Goal: Task Accomplishment & Management: Use online tool/utility

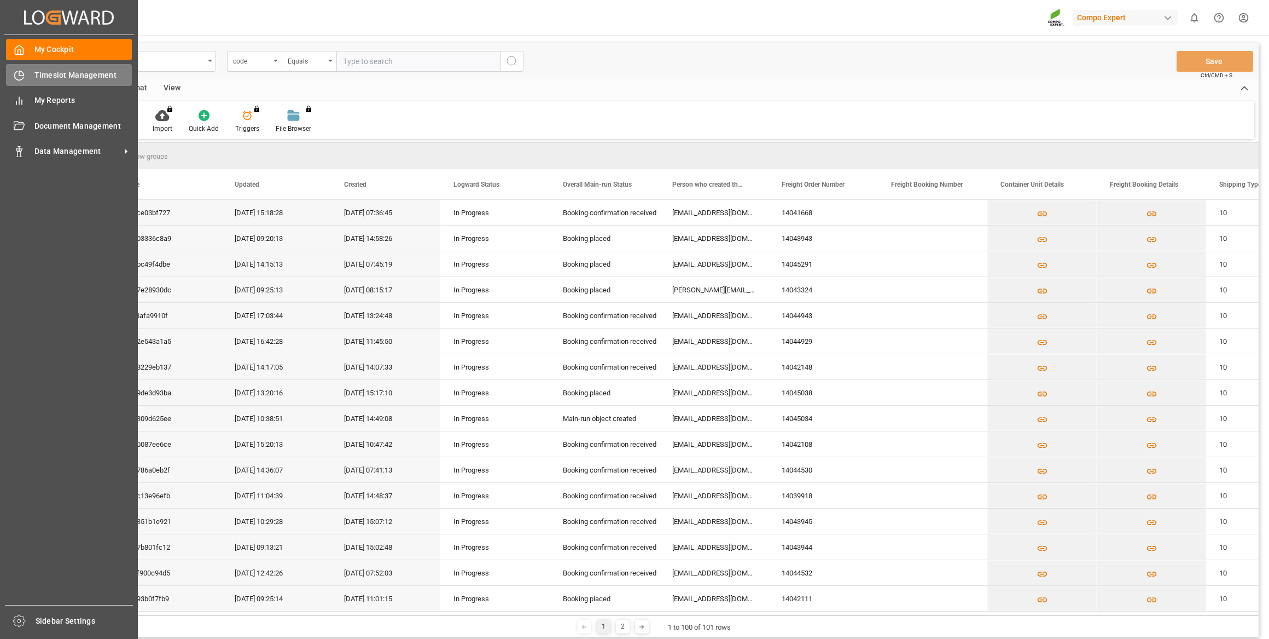
click at [25, 71] on div "Timeslot Management Timeslot Management" at bounding box center [69, 74] width 126 height 21
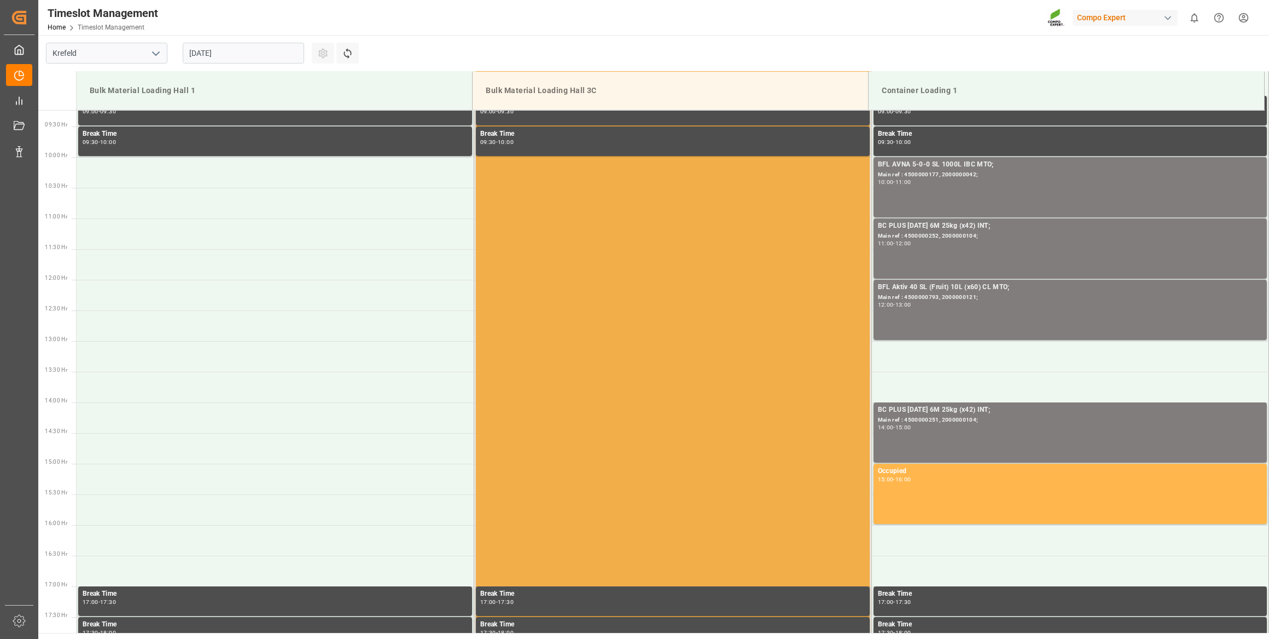
scroll to position [368, 0]
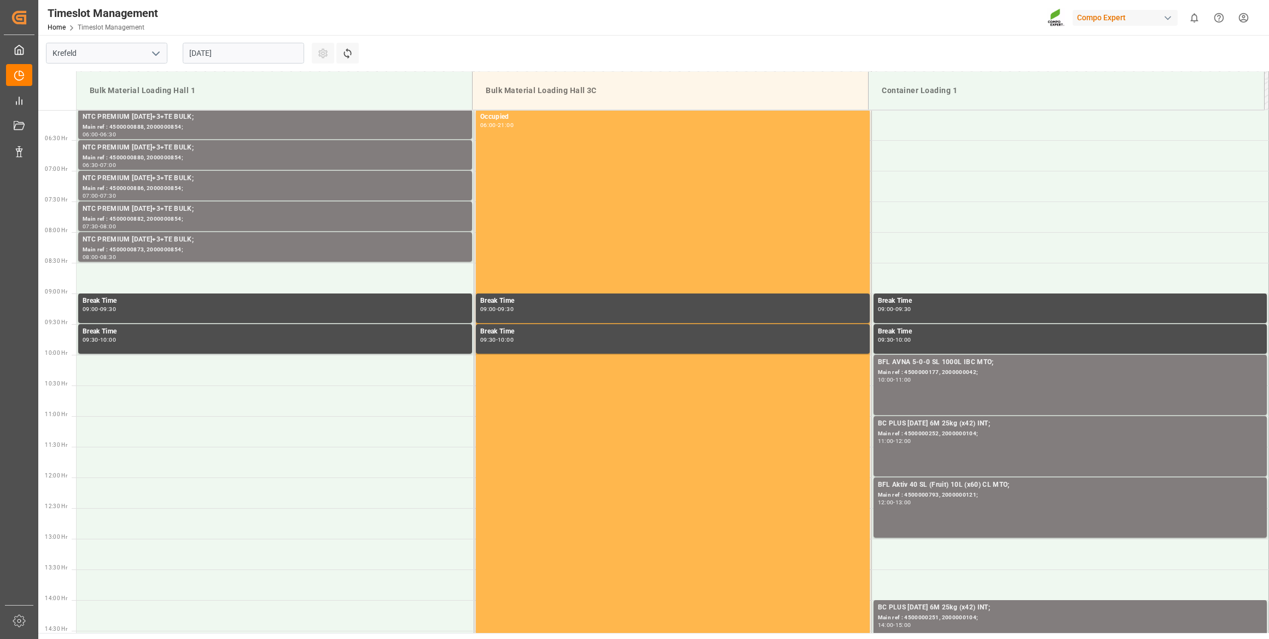
click at [256, 49] on input "[DATE]" at bounding box center [243, 53] width 121 height 21
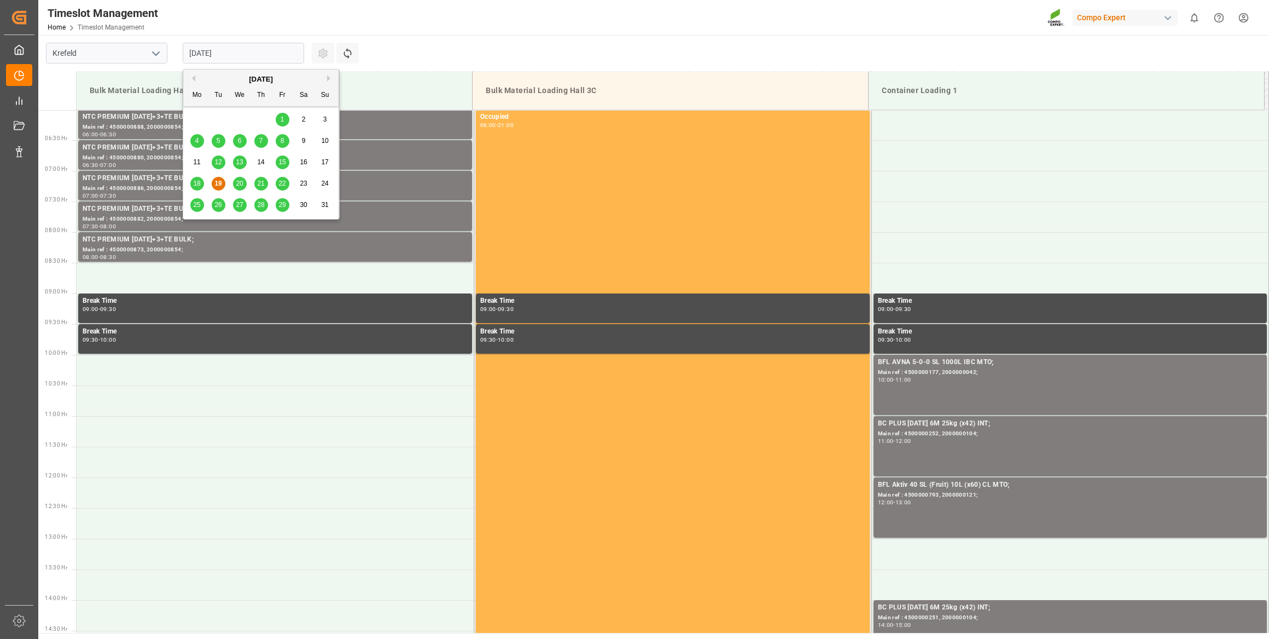
click at [238, 179] on span "20" at bounding box center [239, 183] width 7 height 8
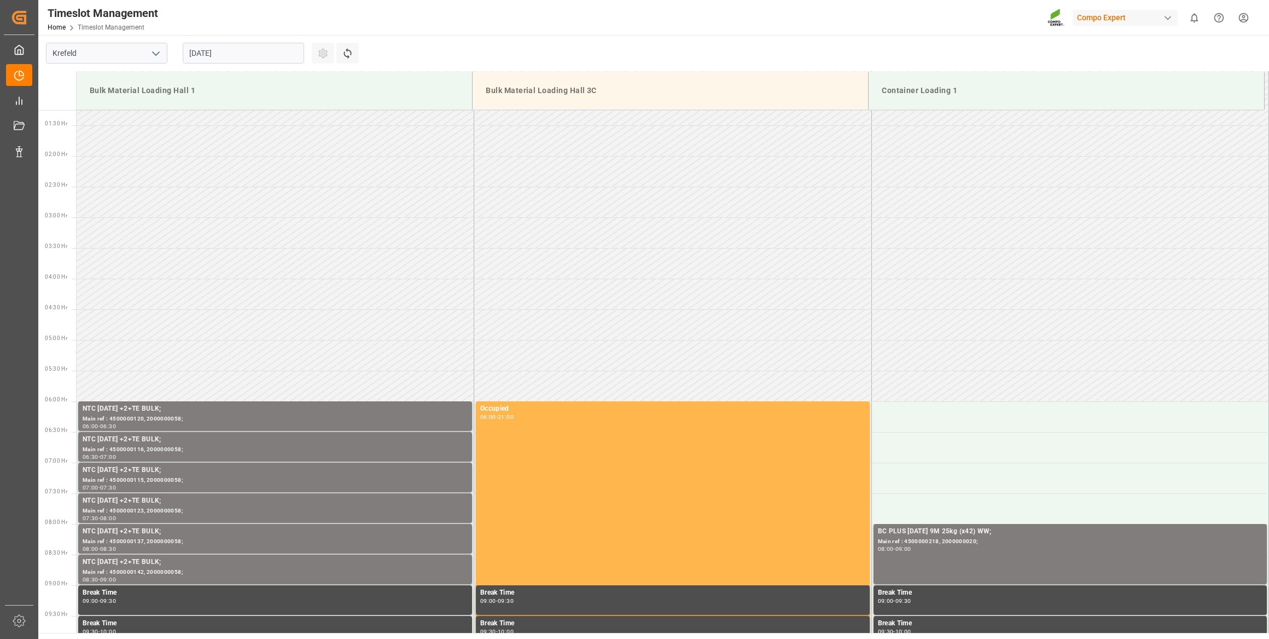
scroll to position [70, 0]
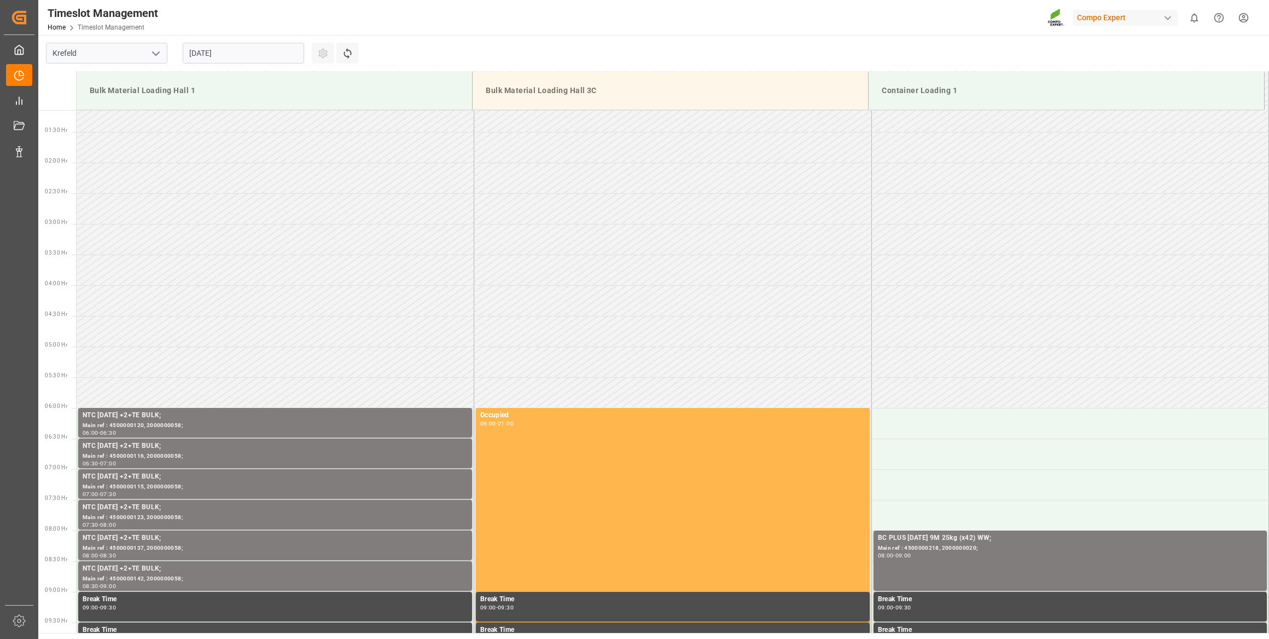
click at [269, 49] on input "[DATE]" at bounding box center [243, 53] width 121 height 21
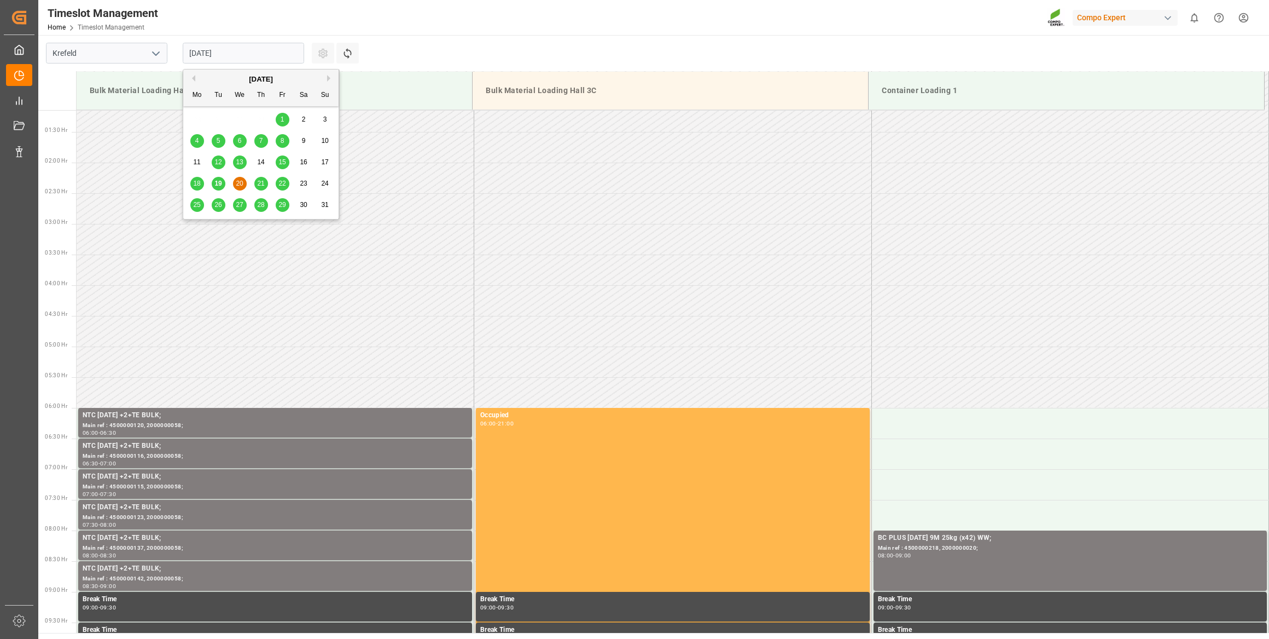
click at [263, 187] on span "21" at bounding box center [260, 183] width 7 height 8
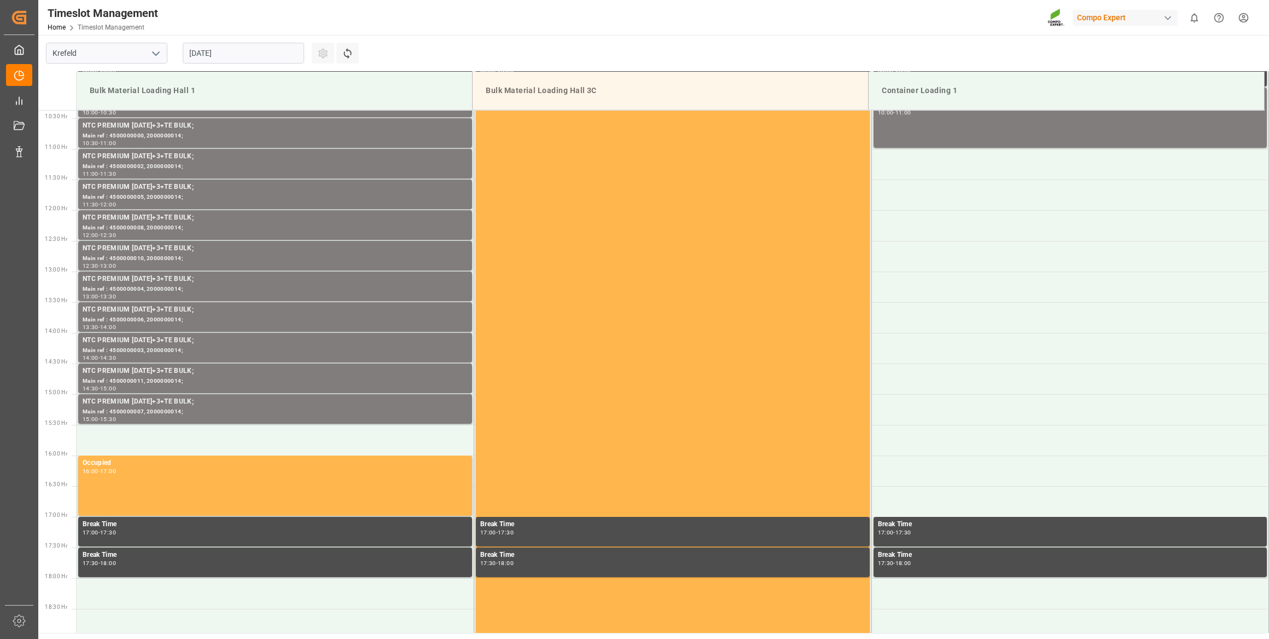
scroll to position [667, 0]
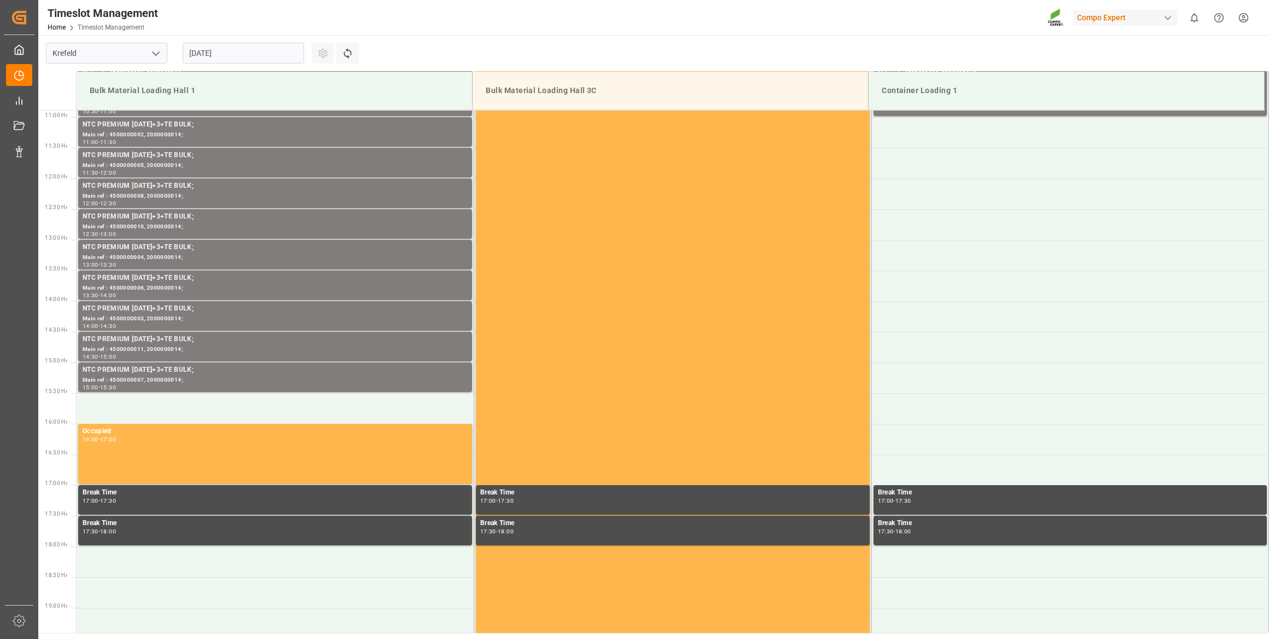
click at [243, 54] on input "[DATE]" at bounding box center [243, 53] width 121 height 21
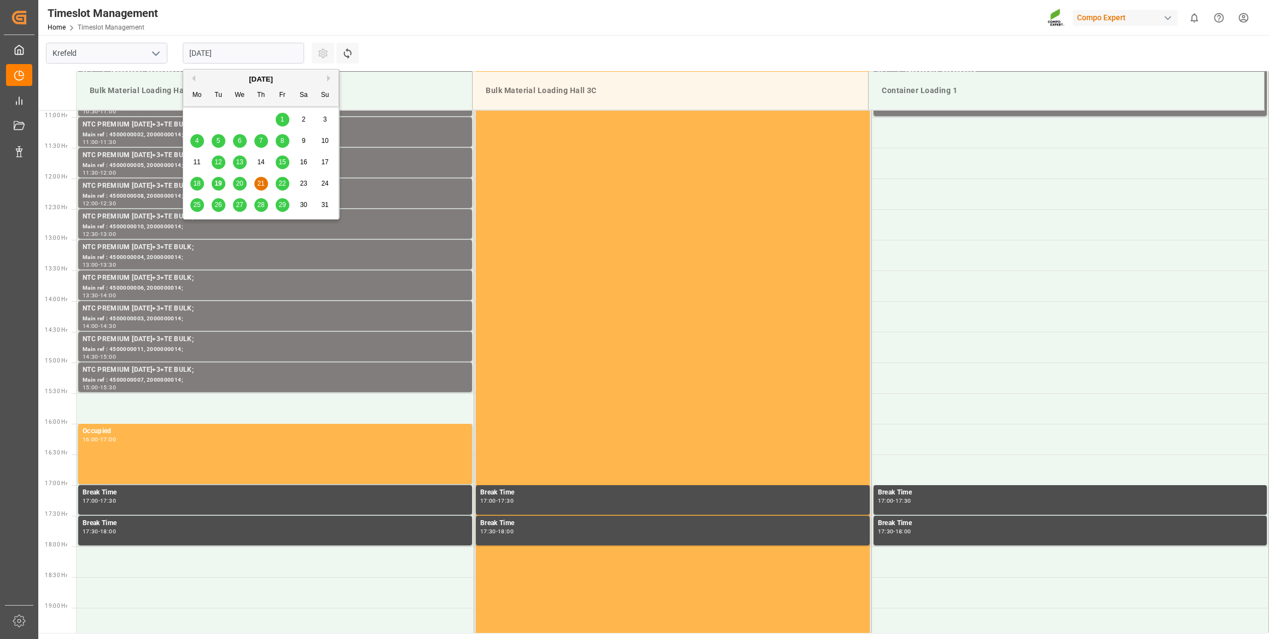
click at [285, 188] on div "22" at bounding box center [283, 183] width 14 height 13
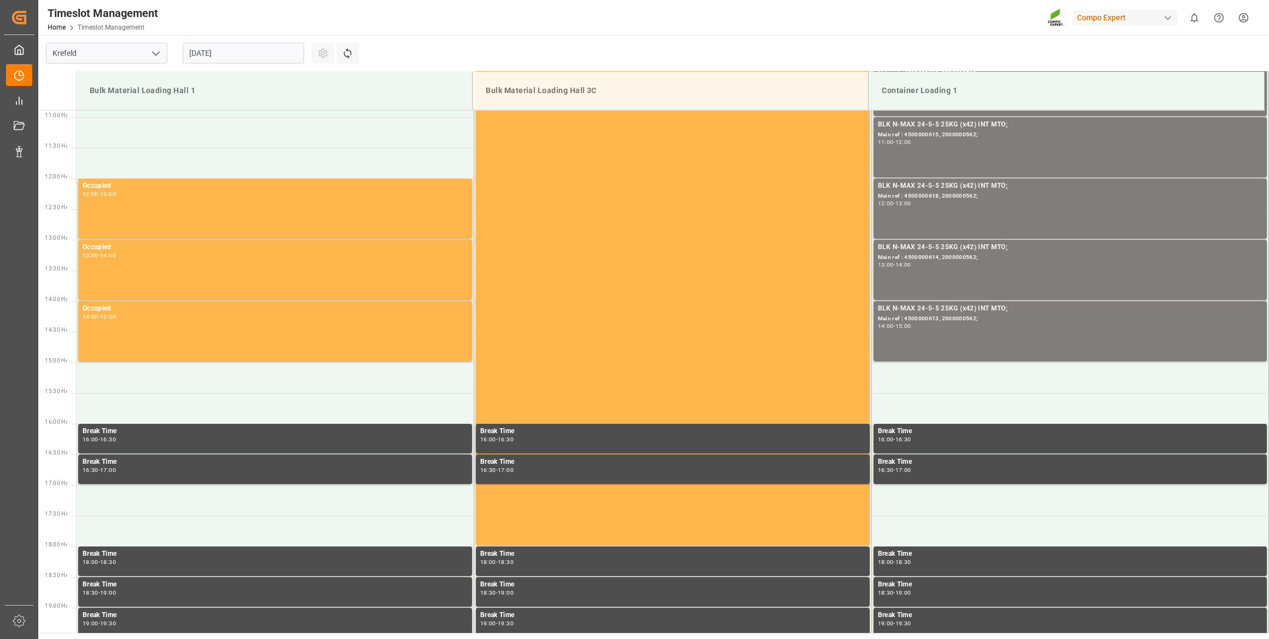
click at [269, 54] on input "[DATE]" at bounding box center [243, 53] width 121 height 21
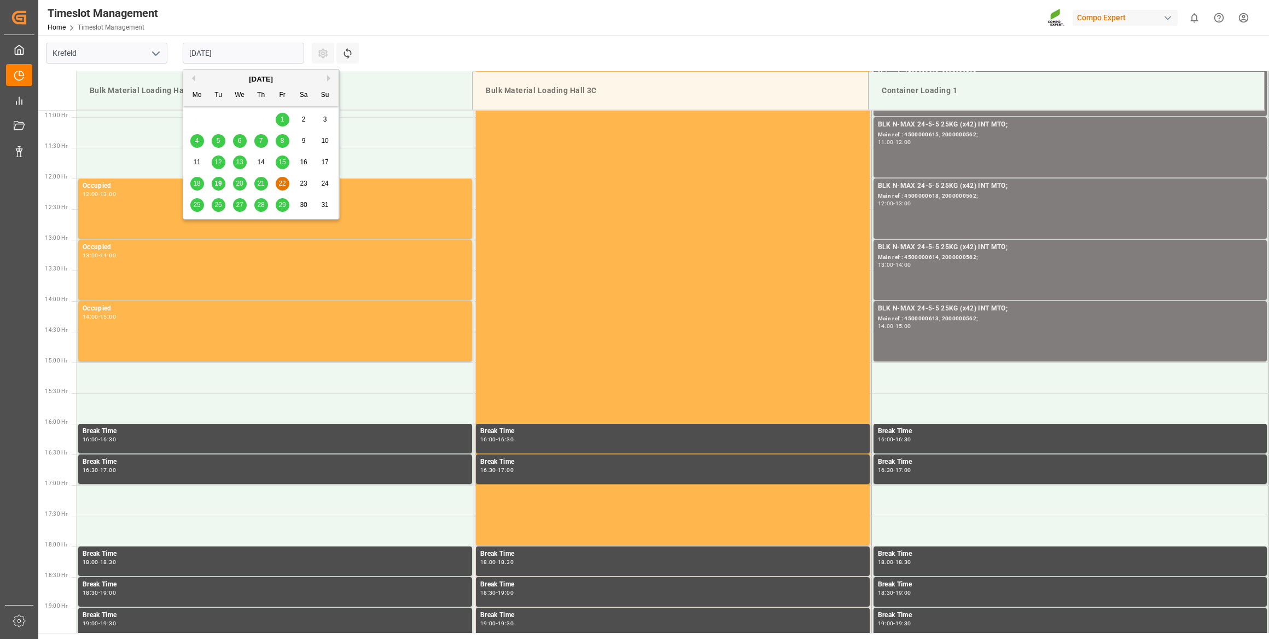
click at [197, 202] on span "25" at bounding box center [196, 205] width 7 height 8
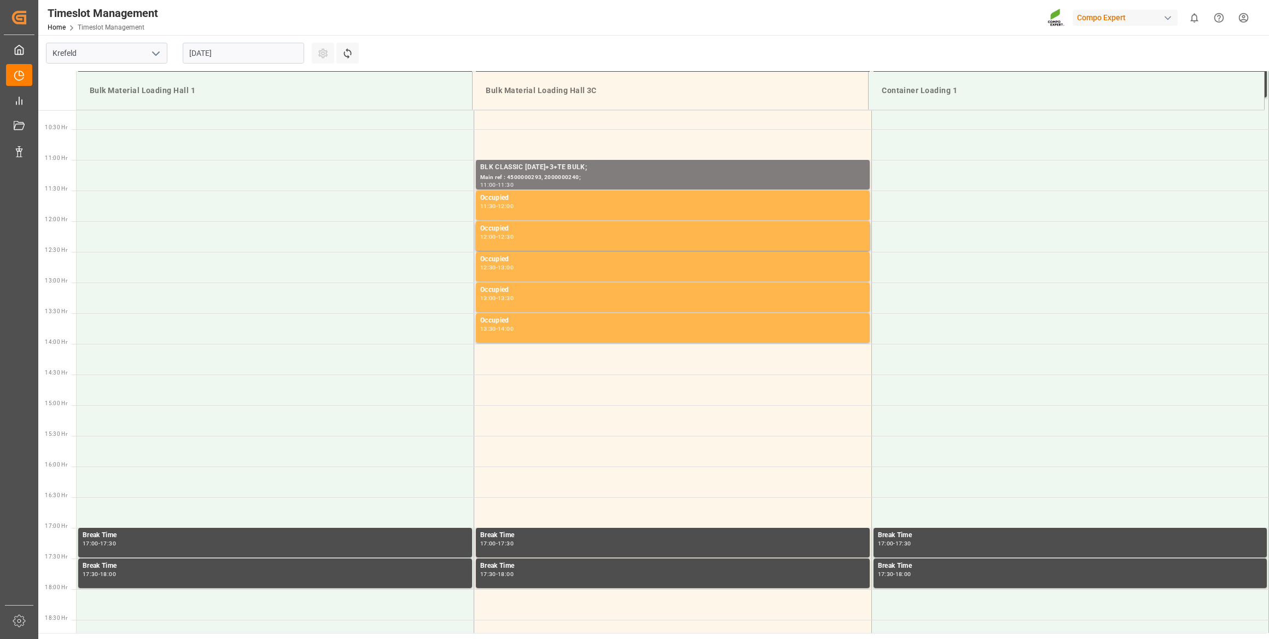
scroll to position [567, 0]
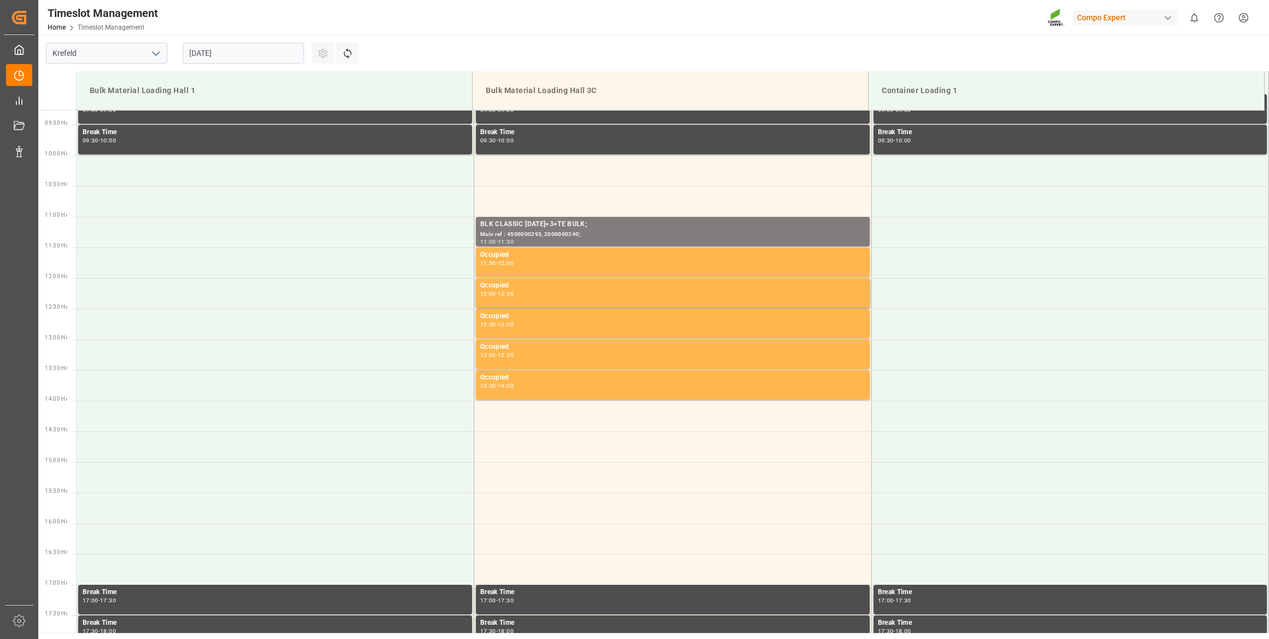
click at [242, 54] on input "[DATE]" at bounding box center [243, 53] width 121 height 21
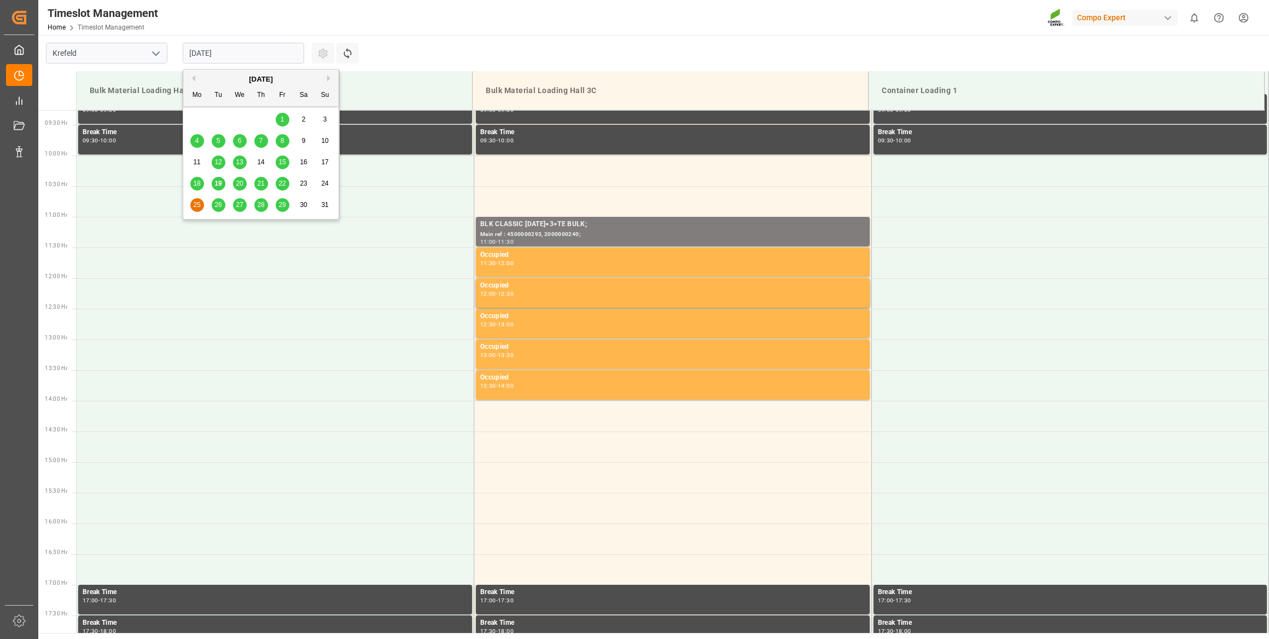
click at [221, 208] on span "26" at bounding box center [217, 205] width 7 height 8
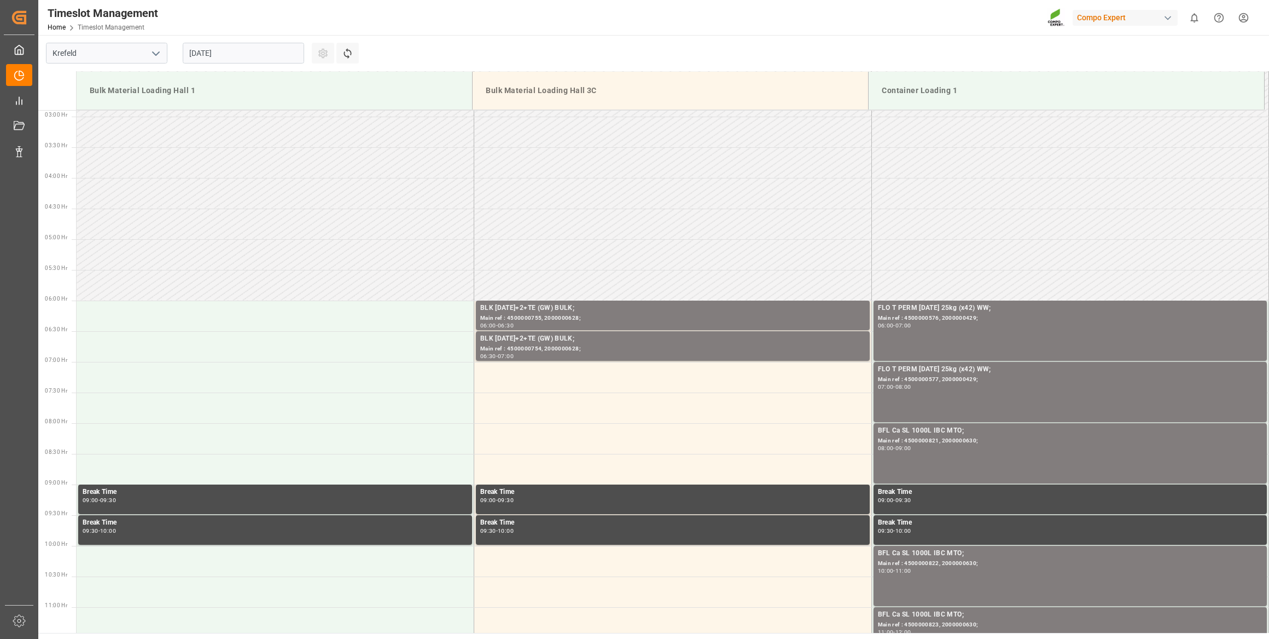
scroll to position [170, 0]
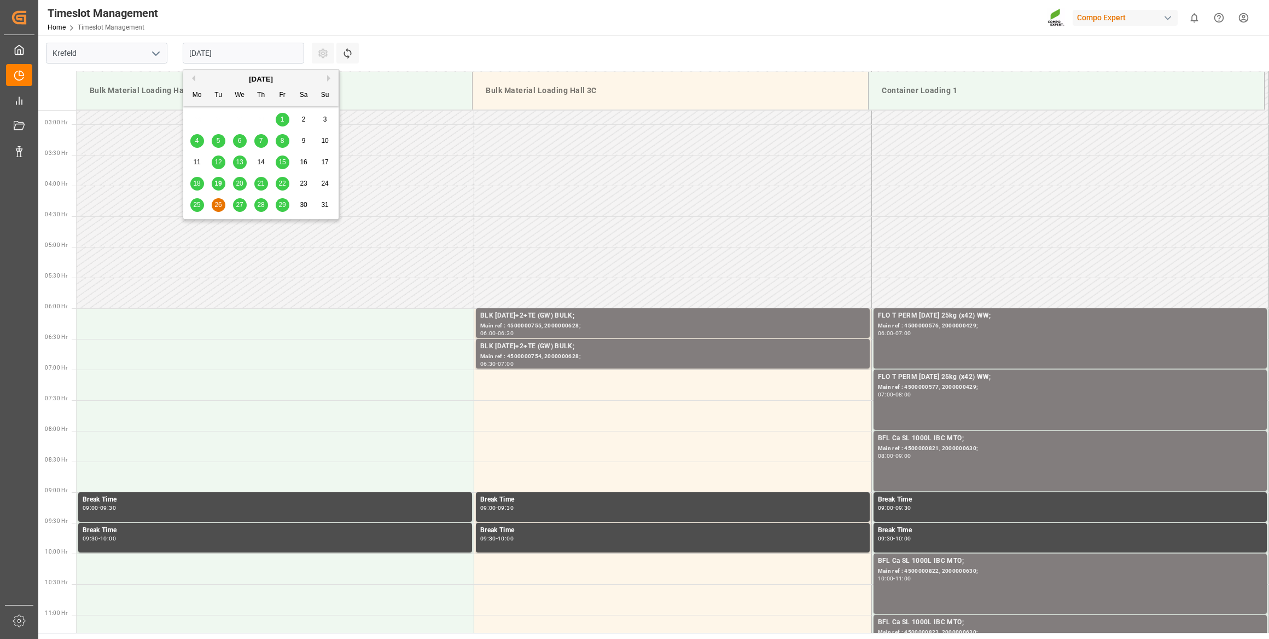
click at [225, 61] on input "[DATE]" at bounding box center [243, 53] width 121 height 21
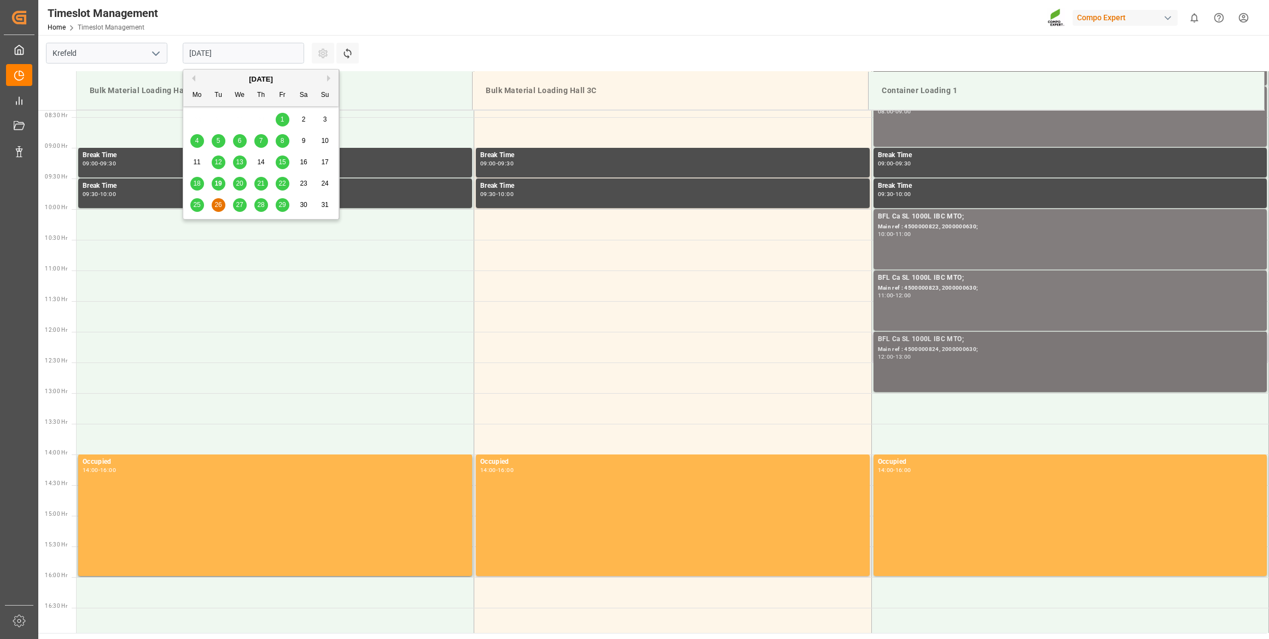
scroll to position [617, 0]
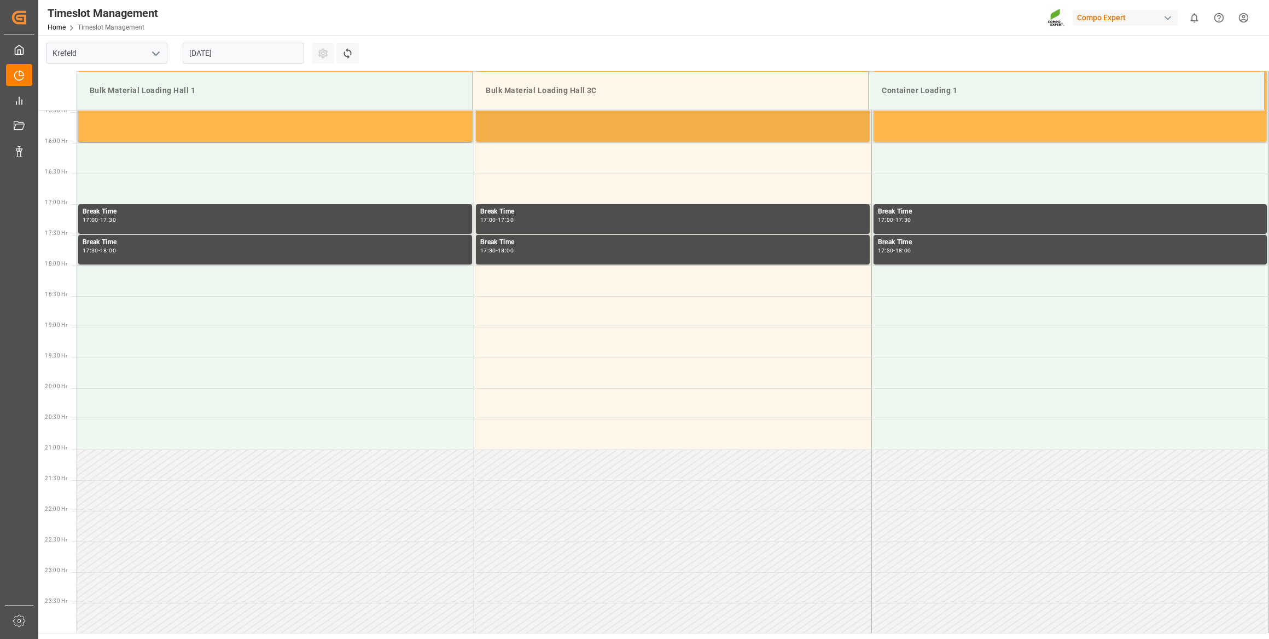
drag, startPoint x: 663, startPoint y: 305, endPoint x: 629, endPoint y: 398, distance: 99.0
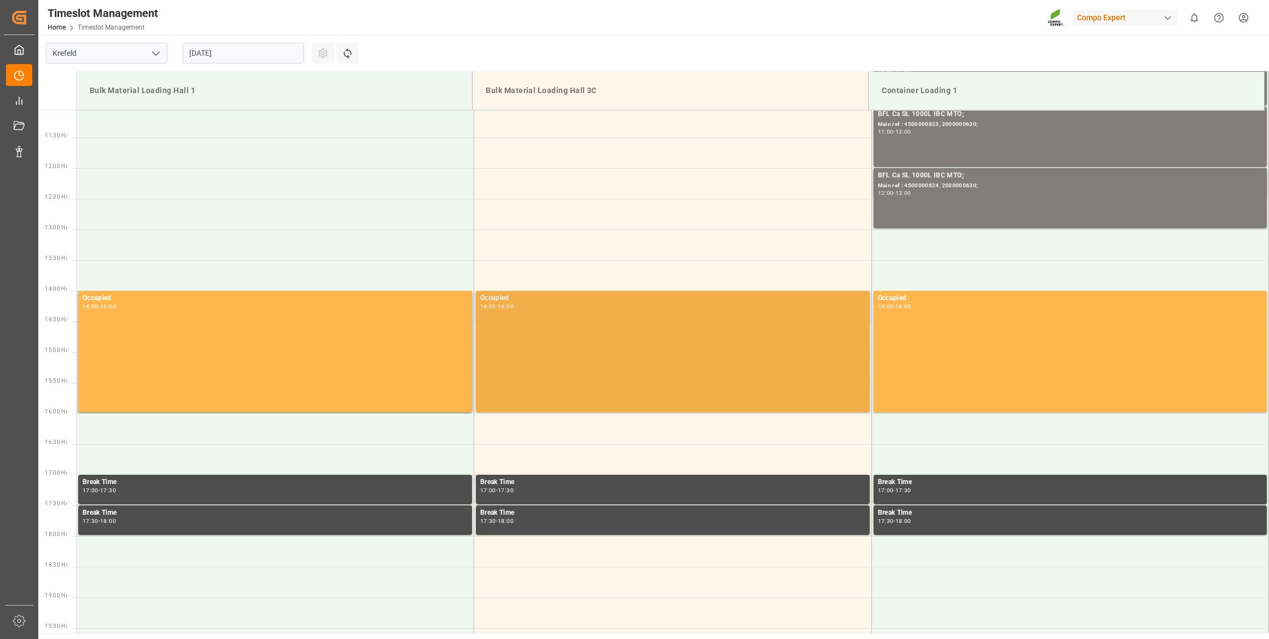
drag, startPoint x: 629, startPoint y: 397, endPoint x: 617, endPoint y: 332, distance: 66.3
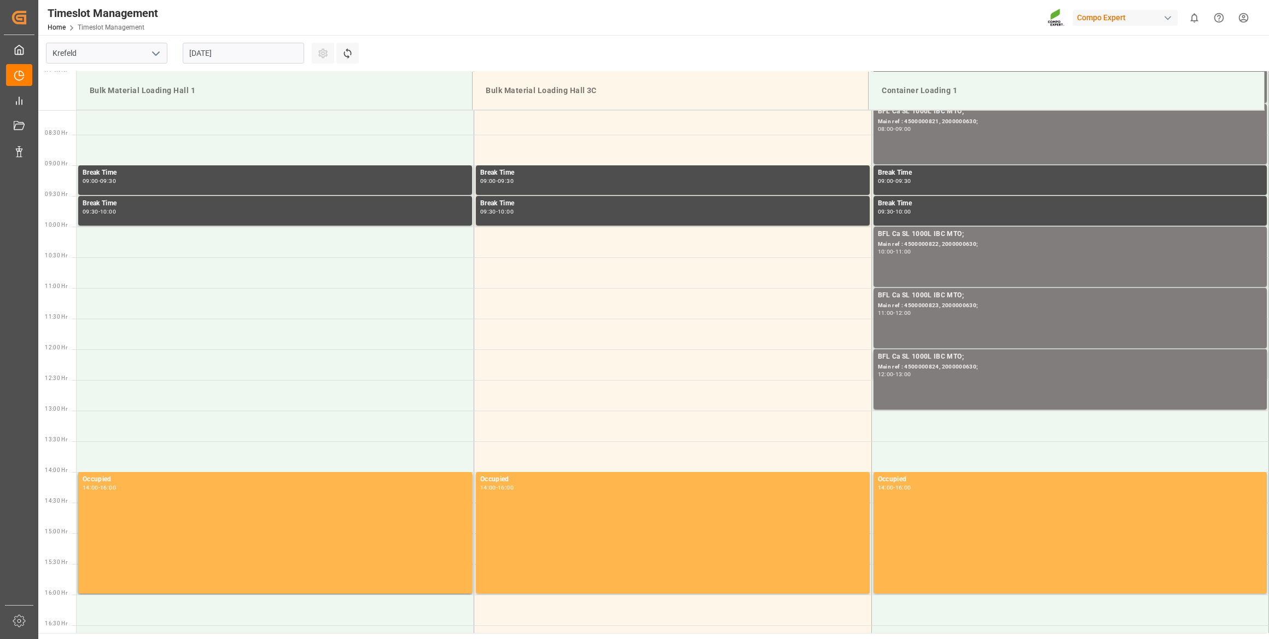
scroll to position [0, 0]
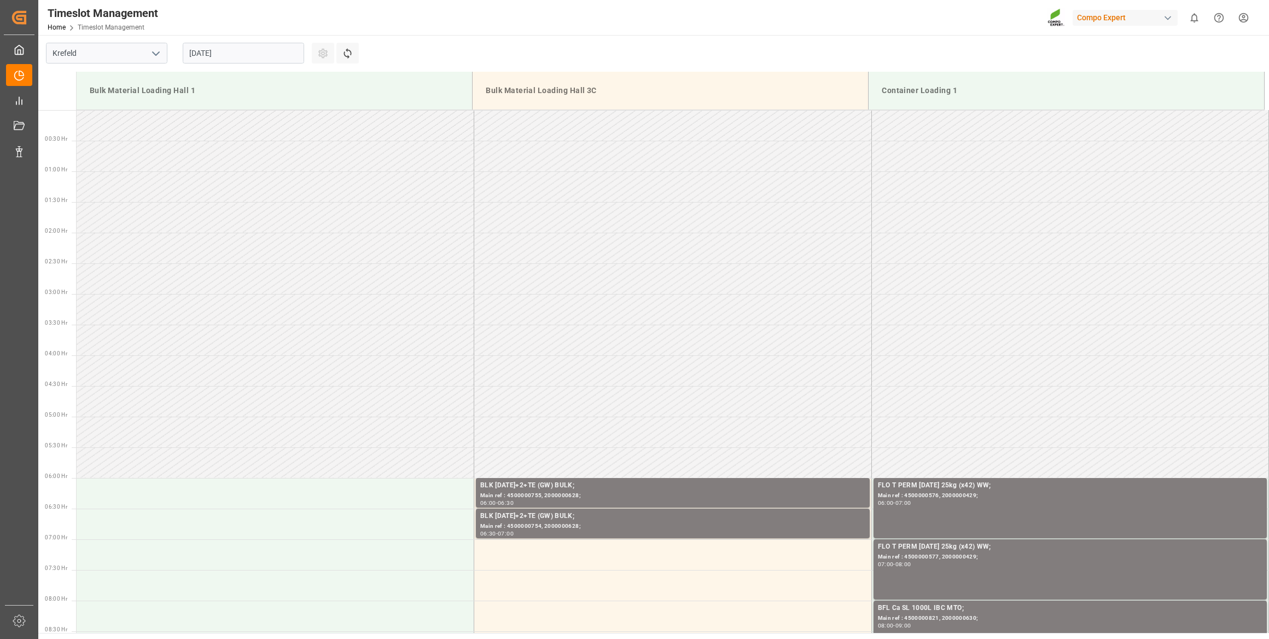
drag, startPoint x: 603, startPoint y: 357, endPoint x: 566, endPoint y: 98, distance: 261.5
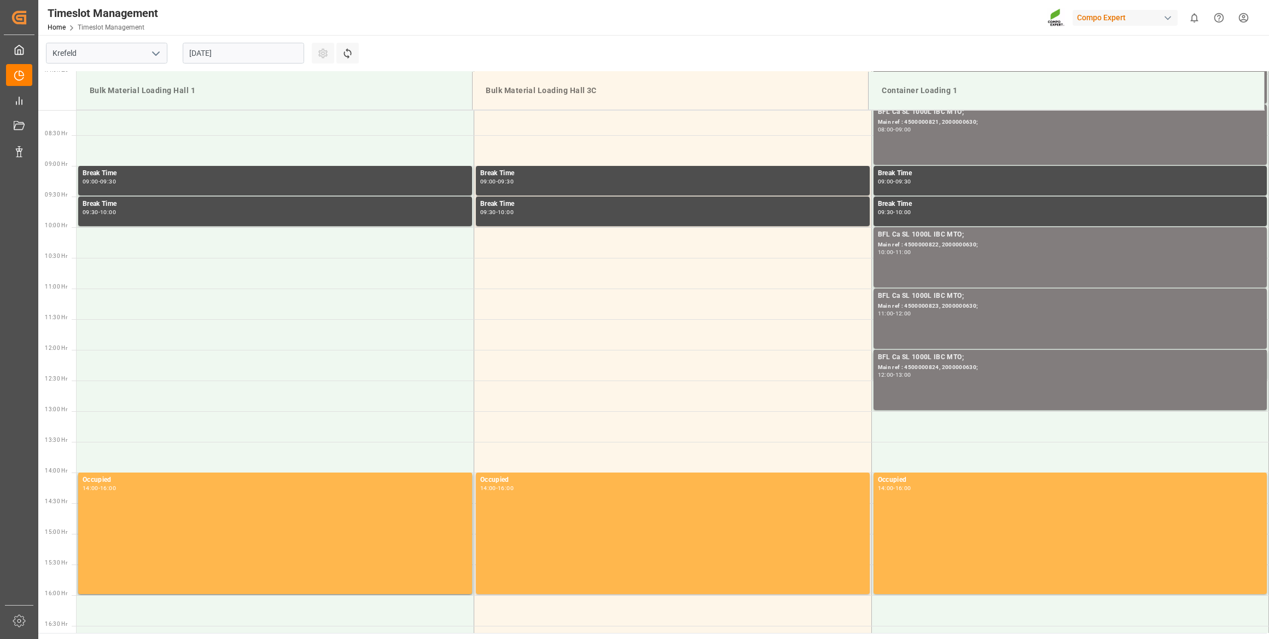
scroll to position [398, 0]
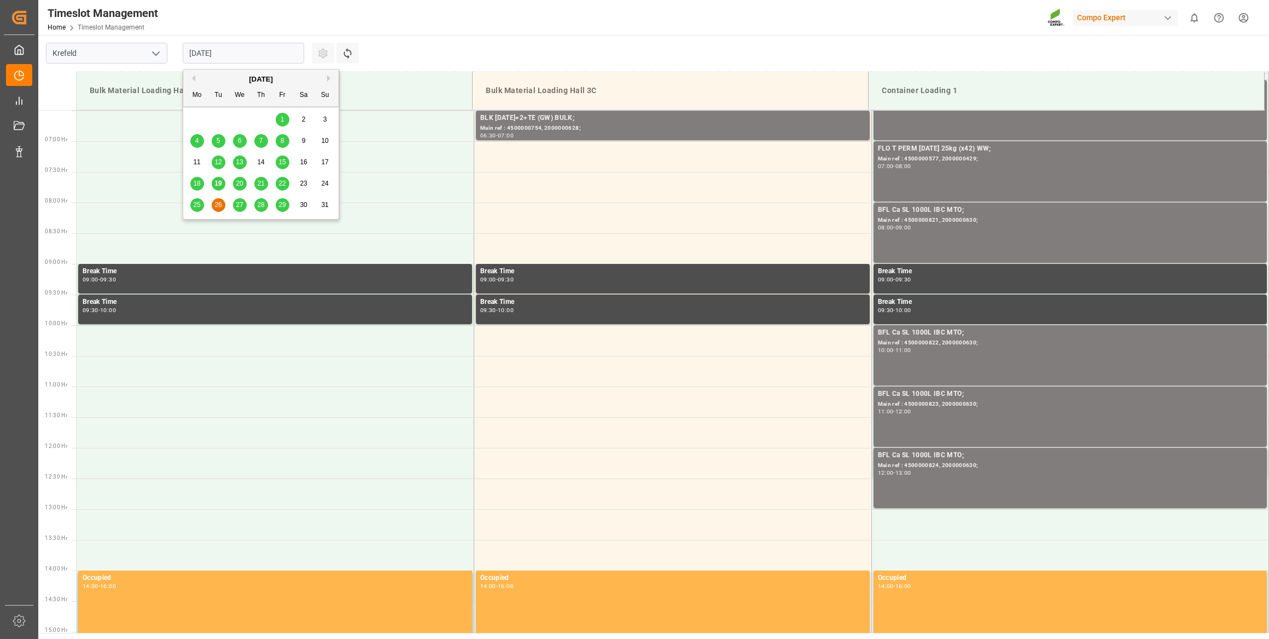
click at [275, 54] on input "[DATE]" at bounding box center [243, 53] width 121 height 21
click at [277, 181] on div "22" at bounding box center [283, 183] width 14 height 13
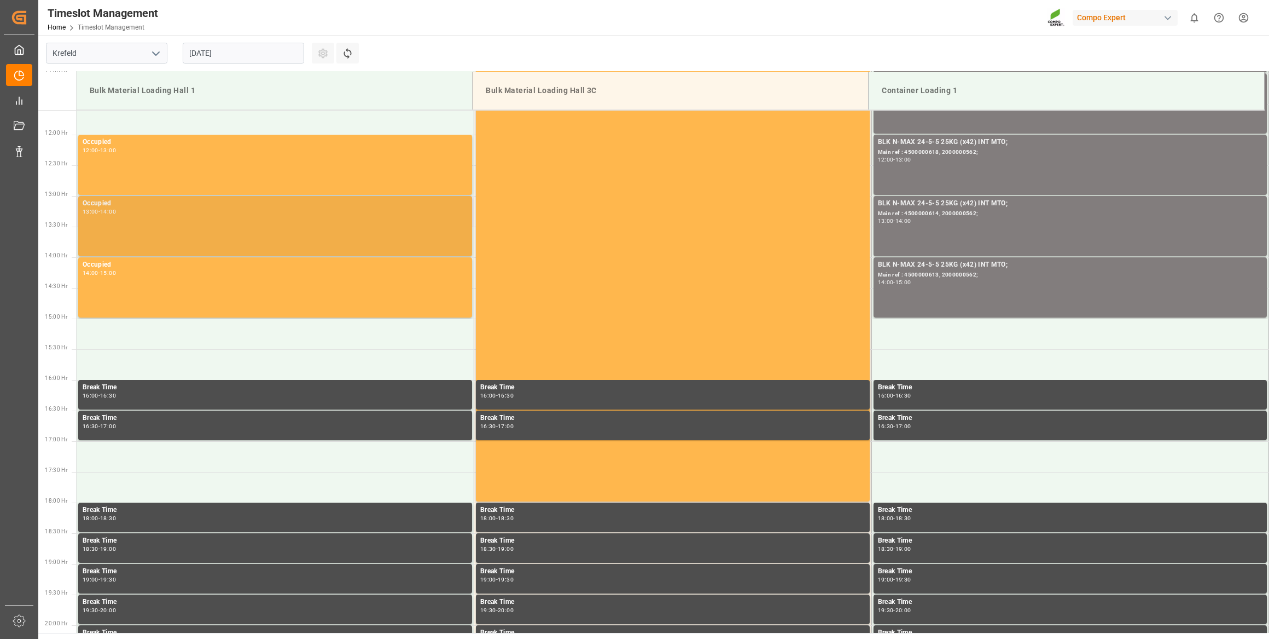
scroll to position [728, 0]
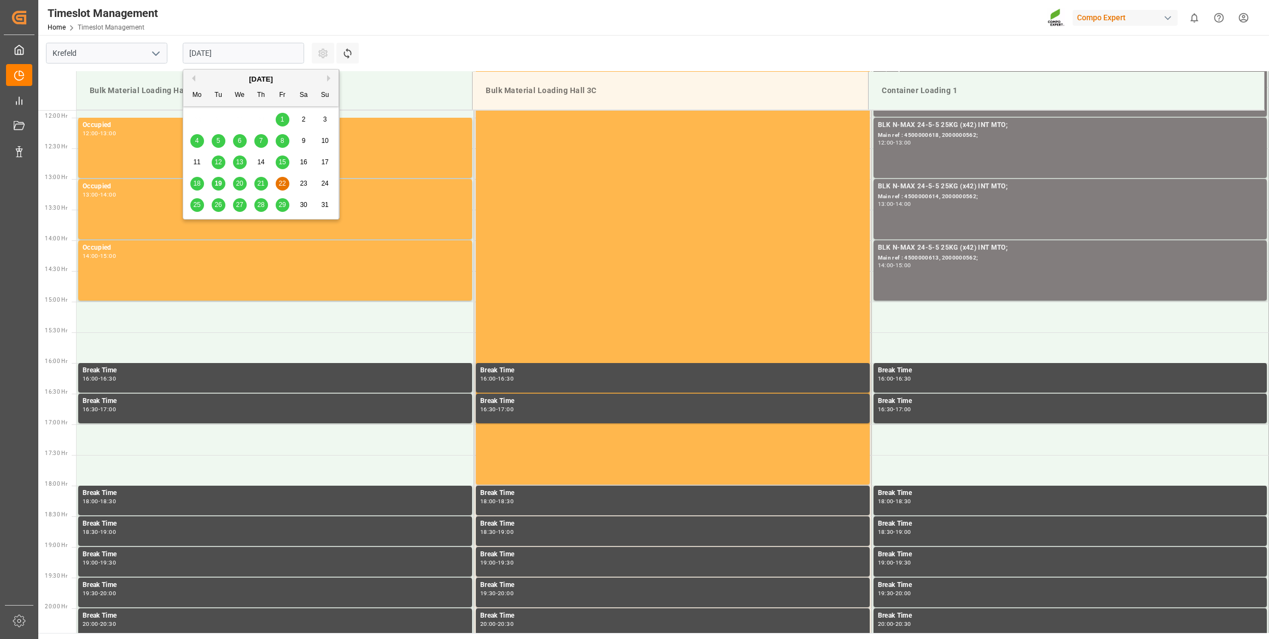
click at [239, 59] on input "[DATE]" at bounding box center [243, 53] width 121 height 21
click at [212, 208] on div "26" at bounding box center [219, 205] width 14 height 13
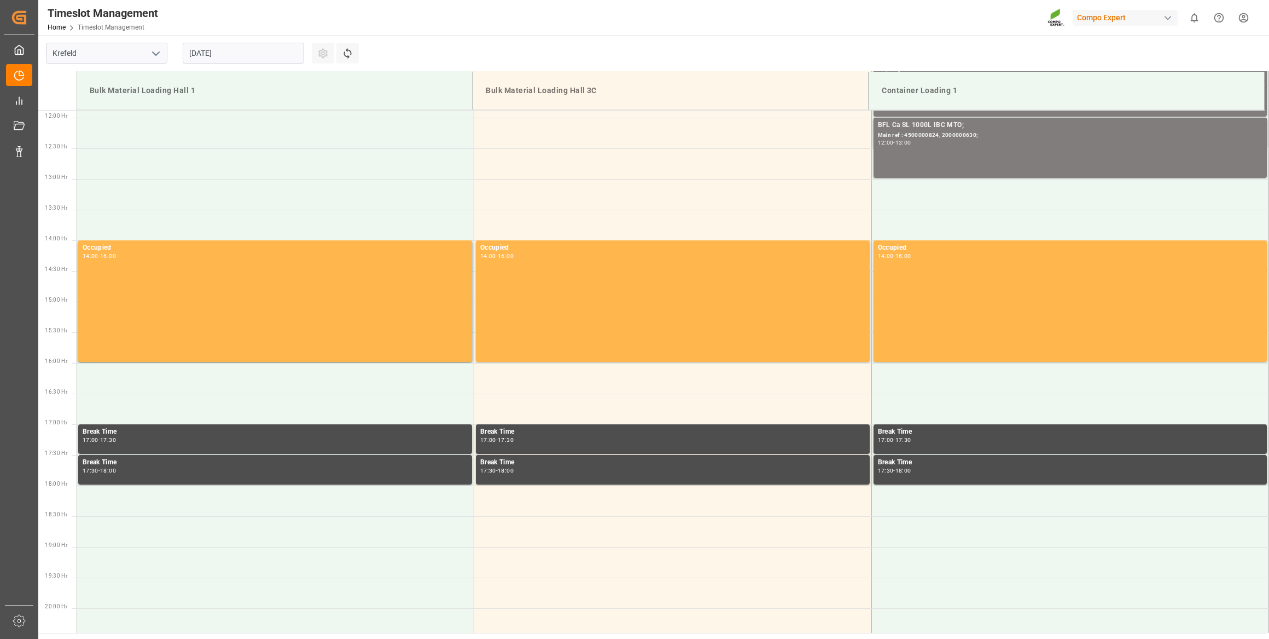
click at [268, 61] on input "[DATE]" at bounding box center [243, 53] width 121 height 21
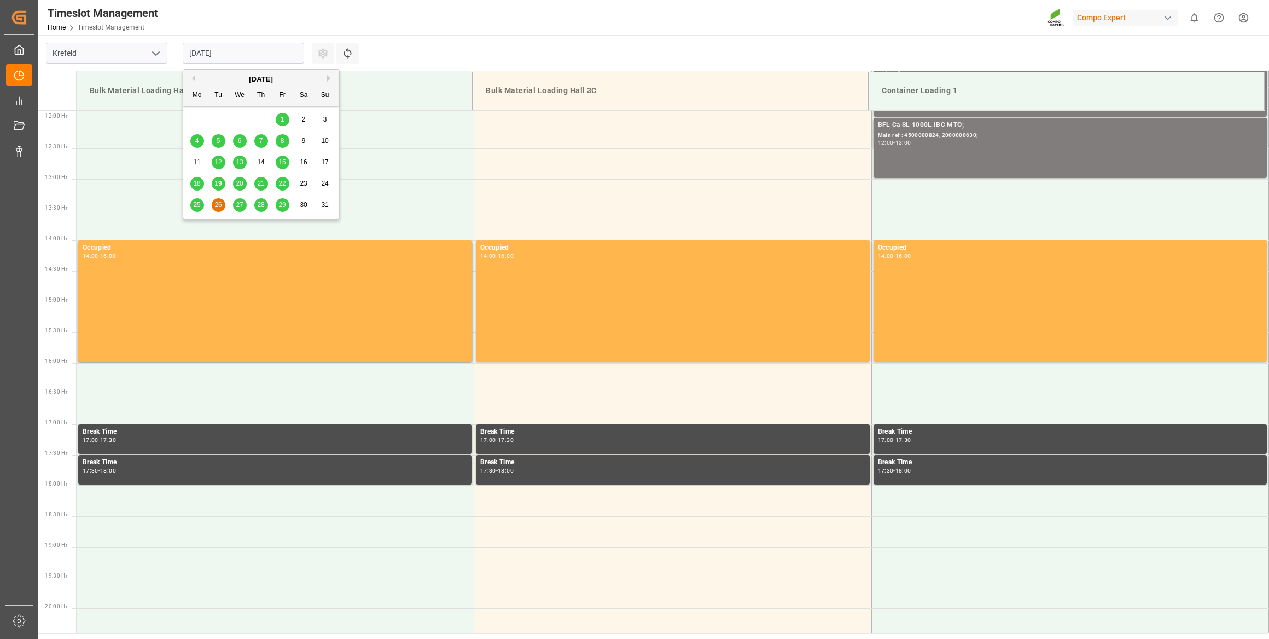
click at [438, 31] on div "Timeslot Management Home Timeslot Management Compo Expert 0 Notifications Only …" at bounding box center [650, 17] width 1239 height 35
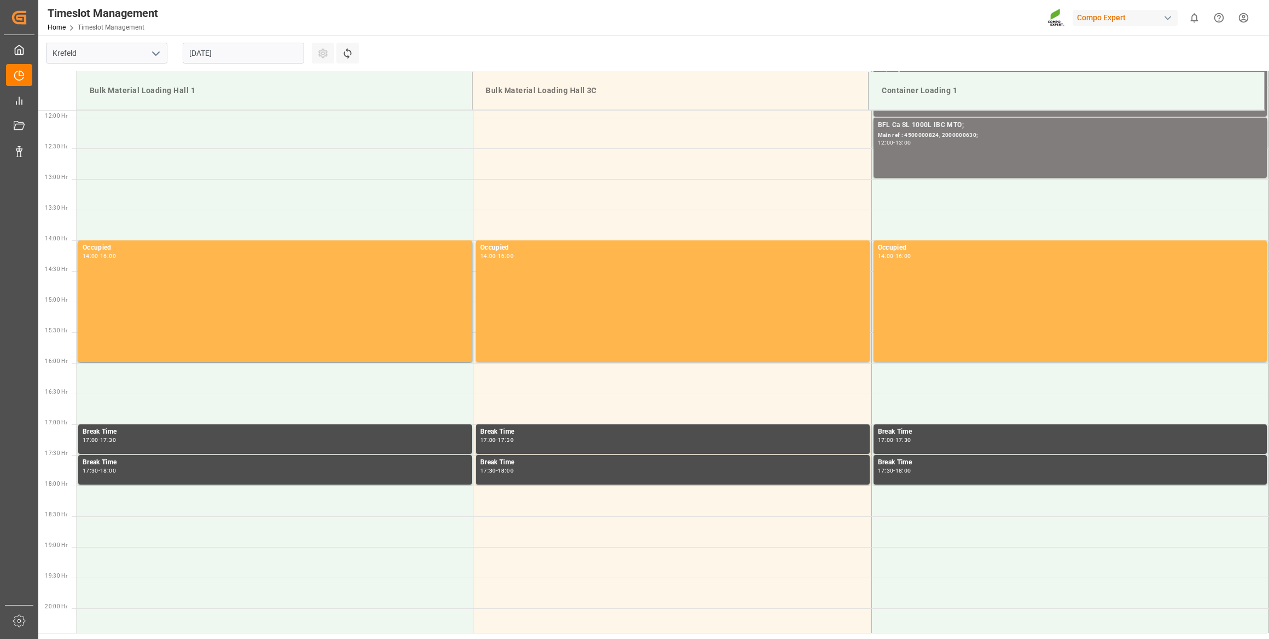
click at [433, 3] on div "Timeslot Management Home Timeslot Management Compo Expert 0 Notifications Only …" at bounding box center [650, 17] width 1239 height 35
